Goal: Information Seeking & Learning: Understand process/instructions

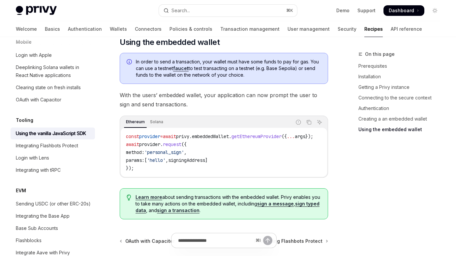
scroll to position [718, 0]
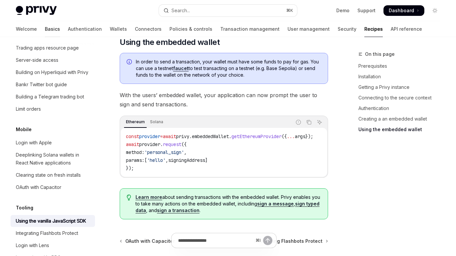
click at [45, 31] on link "Basics" at bounding box center [52, 29] width 15 height 16
type textarea "*"
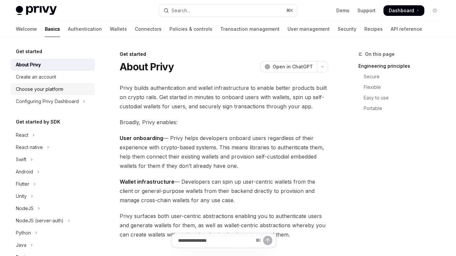
click at [49, 88] on div "Choose your platform" at bounding box center [40, 89] width 48 height 8
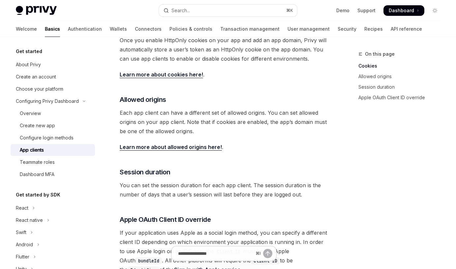
scroll to position [174, 0]
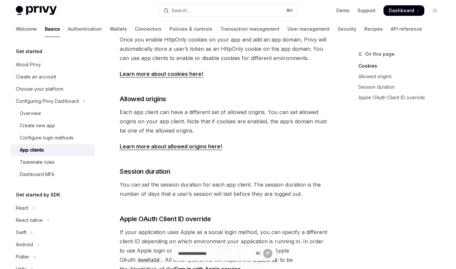
click at [161, 114] on span "Each app client can have a different set of allowed origins. You can set allowe…" at bounding box center [224, 122] width 209 height 28
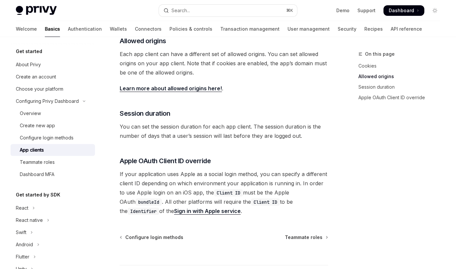
click at [155, 130] on span "You can set the session duration for each app client. The session duration is t…" at bounding box center [224, 131] width 209 height 18
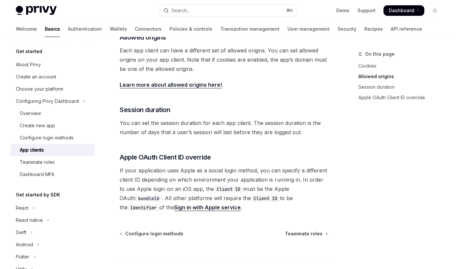
scroll to position [285, 0]
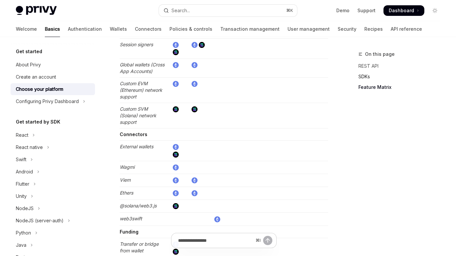
scroll to position [1314, 0]
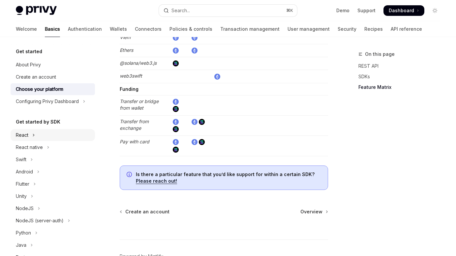
click at [40, 137] on button "React" at bounding box center [53, 135] width 84 height 12
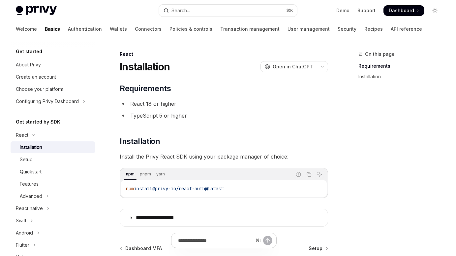
click at [29, 146] on div "Installation" at bounding box center [31, 147] width 22 height 8
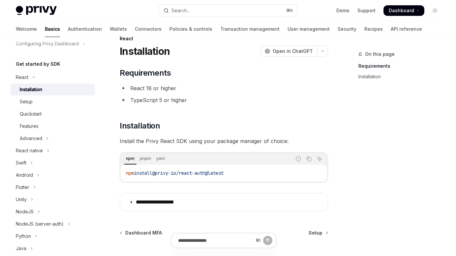
scroll to position [67, 0]
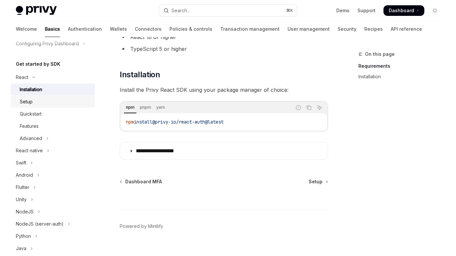
click at [40, 102] on div "Setup" at bounding box center [55, 102] width 71 height 8
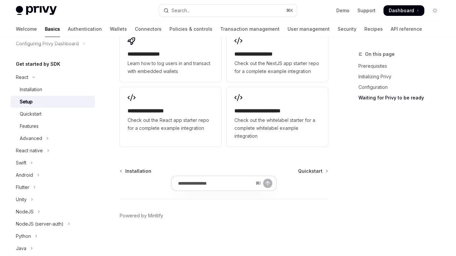
scroll to position [934, 0]
click at [314, 169] on span "Quickstart" at bounding box center [310, 171] width 24 height 7
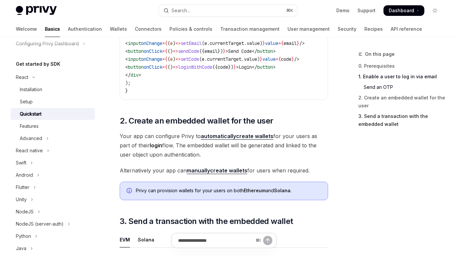
scroll to position [438, 0]
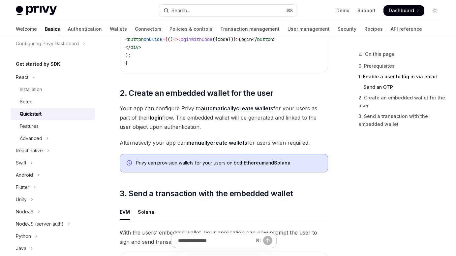
click at [178, 112] on span "Your app can configure Privy to automatically create wallets for your users as …" at bounding box center [224, 118] width 209 height 28
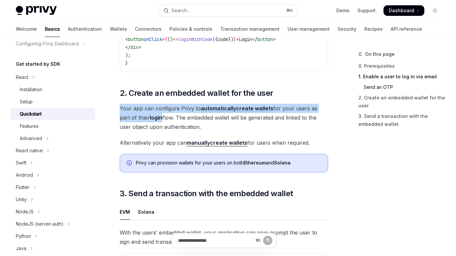
click at [178, 112] on span "Your app can configure Privy to automatically create wallets for your users as …" at bounding box center [224, 118] width 209 height 28
click at [174, 113] on span "Your app can configure Privy to automatically create wallets for your users as …" at bounding box center [224, 118] width 209 height 28
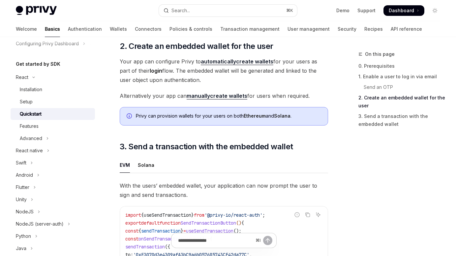
scroll to position [486, 0]
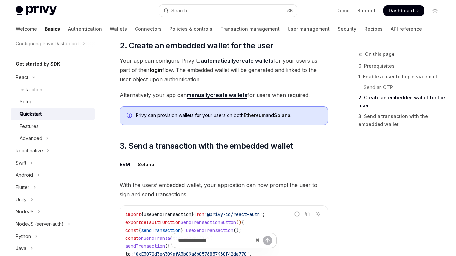
click at [176, 112] on div "Privy can provision wallets for your users on both Ethereum and Solana ." at bounding box center [228, 115] width 185 height 7
click at [174, 112] on div "Privy can provision wallets for your users on both Ethereum and Solana ." at bounding box center [228, 115] width 185 height 7
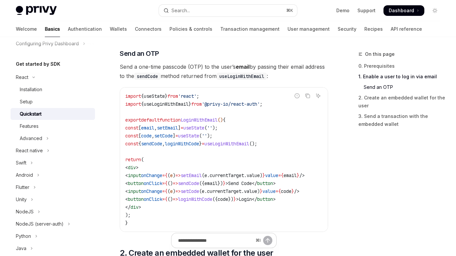
scroll to position [0, 0]
click at [162, 101] on span "useLoginWithEmail" at bounding box center [166, 104] width 45 height 6
copy span "useLoginWithEmail"
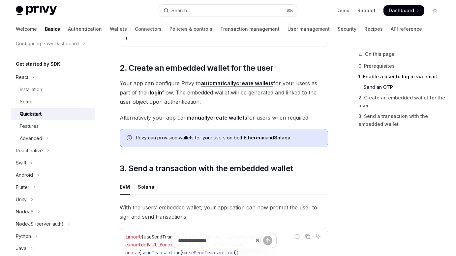
scroll to position [653, 0]
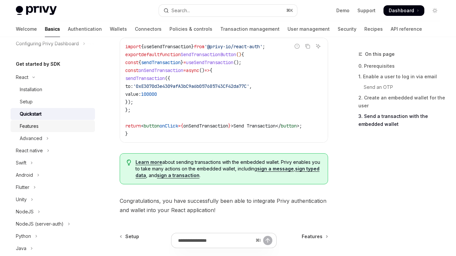
click at [61, 125] on div "Features" at bounding box center [55, 126] width 71 height 8
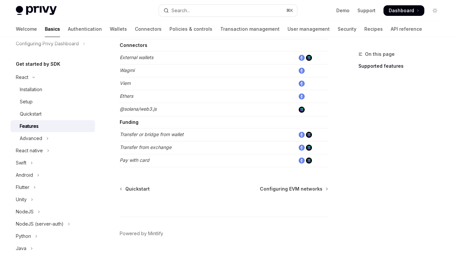
scroll to position [454, 0]
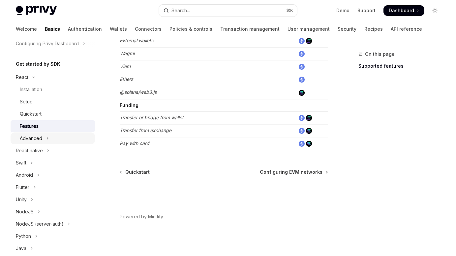
click at [50, 139] on button "Advanced" at bounding box center [53, 138] width 84 height 12
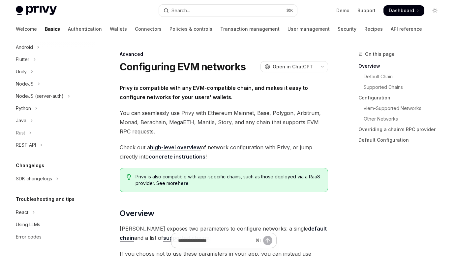
scroll to position [267, 0]
click at [60, 213] on button "React" at bounding box center [53, 212] width 84 height 12
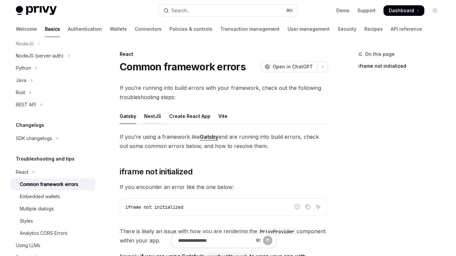
click at [152, 116] on div "NextJS" at bounding box center [152, 116] width 17 height 16
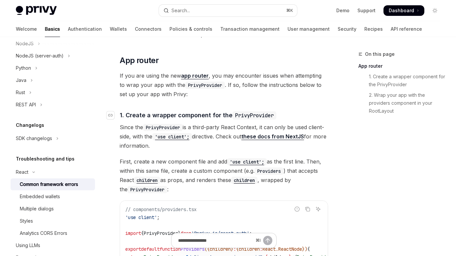
scroll to position [64, 0]
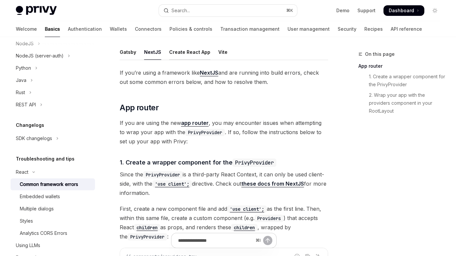
click at [189, 55] on div "Create React App" at bounding box center [189, 52] width 41 height 16
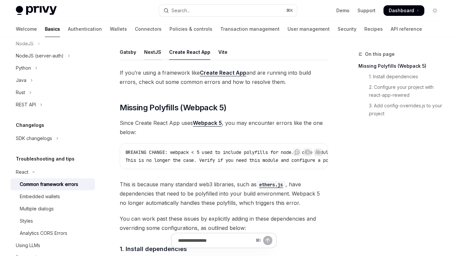
click at [155, 54] on div "NextJS" at bounding box center [152, 52] width 17 height 16
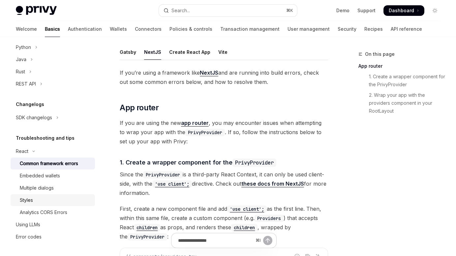
scroll to position [328, 0]
click at [55, 177] on div "Embedded wallets" at bounding box center [40, 176] width 40 height 8
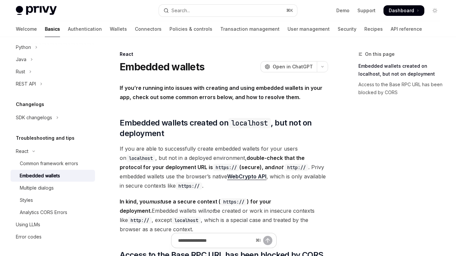
click at [228, 163] on span "If you are able to successfully create embedded wallets for your users on local…" at bounding box center [224, 167] width 209 height 46
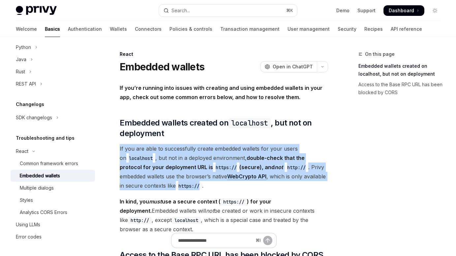
click at [228, 163] on span "If you are able to successfully create embedded wallets for your users on local…" at bounding box center [224, 167] width 209 height 46
click at [227, 159] on span "If you are able to successfully create embedded wallets for your users on local…" at bounding box center [224, 167] width 209 height 46
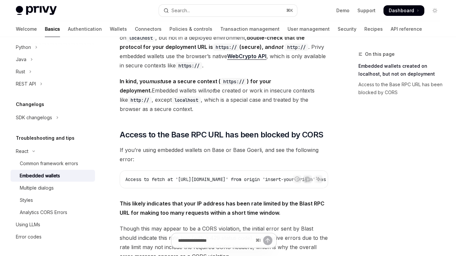
scroll to position [121, 0]
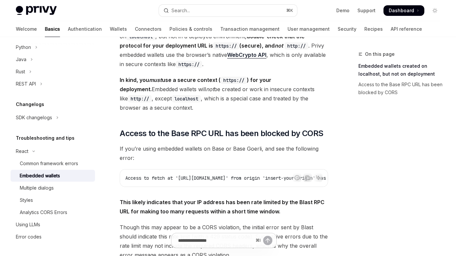
click at [208, 149] on span "If you’re using embedded wallets on Base or Base Goerli, and see the following …" at bounding box center [224, 153] width 209 height 18
click at [206, 149] on span "If you’re using embedded wallets on Base or Base Goerli, and see the following …" at bounding box center [224, 153] width 209 height 18
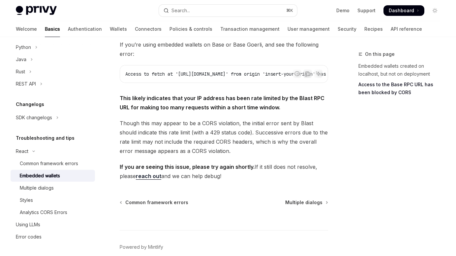
scroll to position [238, 0]
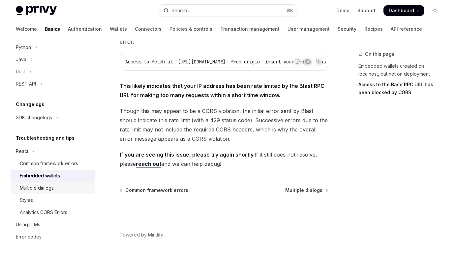
click at [59, 189] on div "Multiple dialogs" at bounding box center [55, 188] width 71 height 8
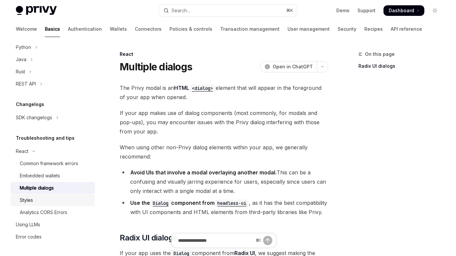
click at [47, 200] on div "Styles" at bounding box center [55, 200] width 71 height 8
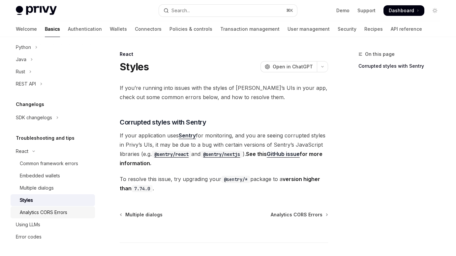
click at [52, 210] on div "Analytics CORS Errors" at bounding box center [44, 212] width 48 height 8
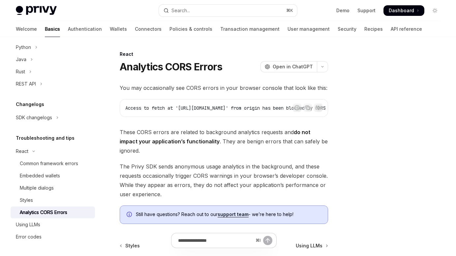
type textarea "*"
